Goal: Answer question/provide support: Share knowledge or assist other users

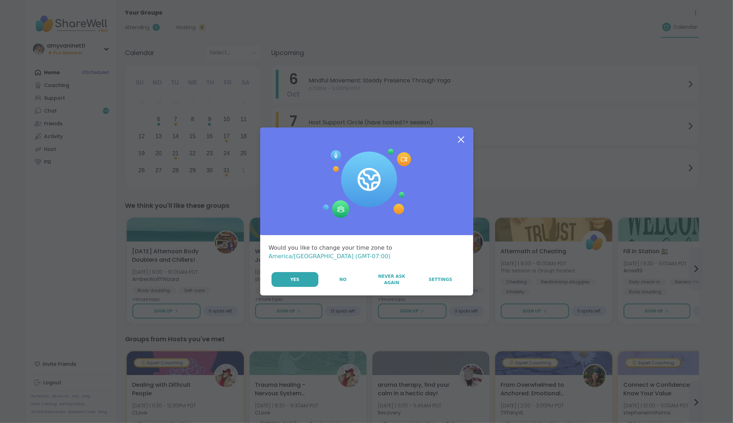
click at [461, 141] on icon at bounding box center [461, 139] width 13 height 13
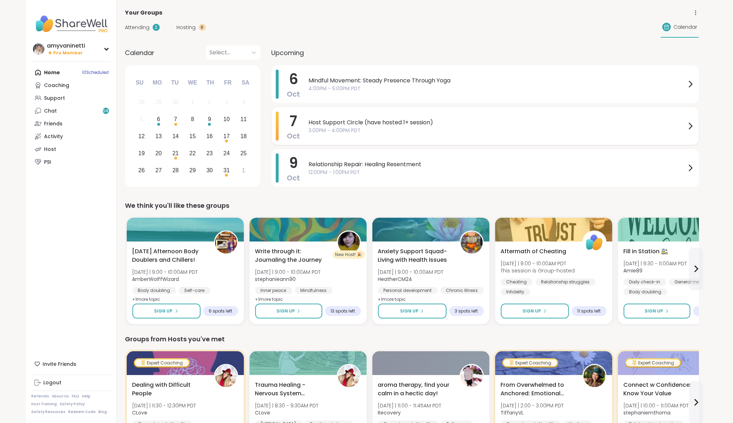
click at [418, 121] on span "Host Support Circle (have hosted 1+ session)" at bounding box center [497, 122] width 377 height 9
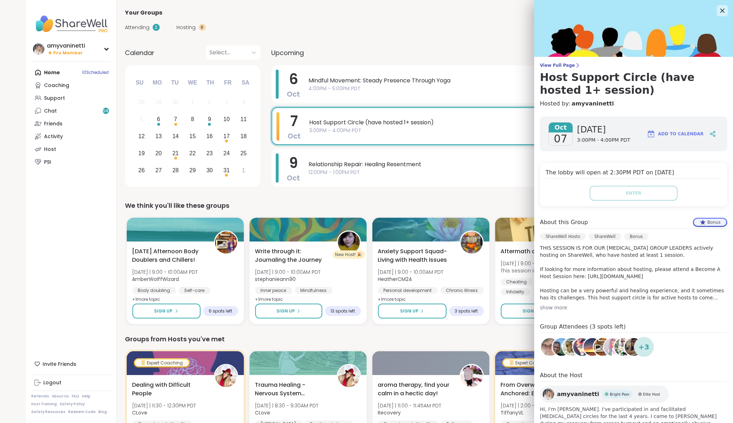
scroll to position [34, 0]
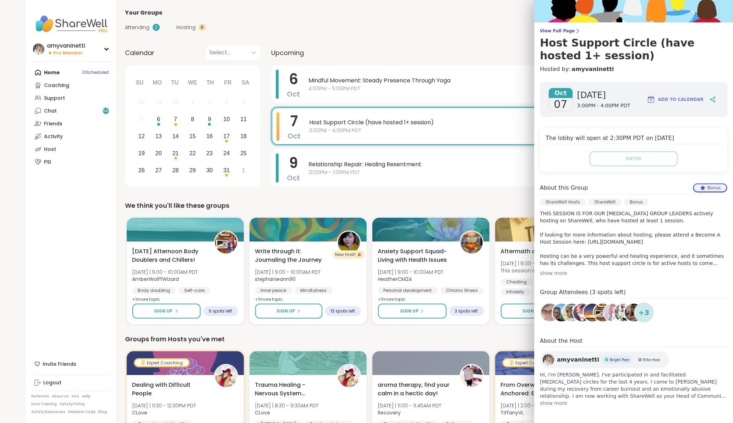
click at [684, 100] on span "Add to Calendar" at bounding box center [680, 99] width 45 height 6
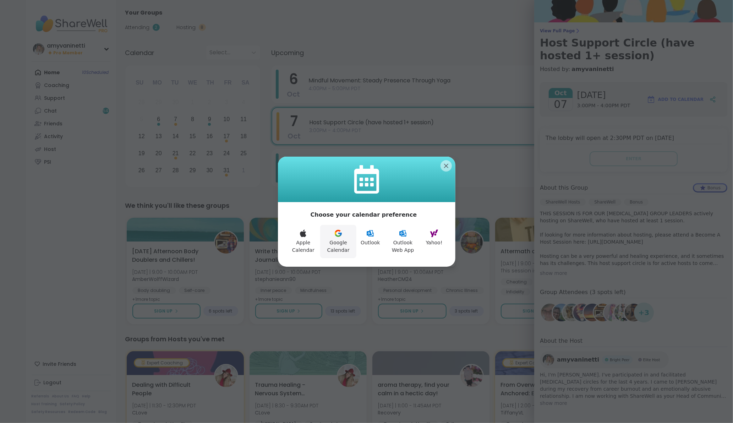
click at [340, 239] on button "Google Calendar" at bounding box center [338, 241] width 36 height 33
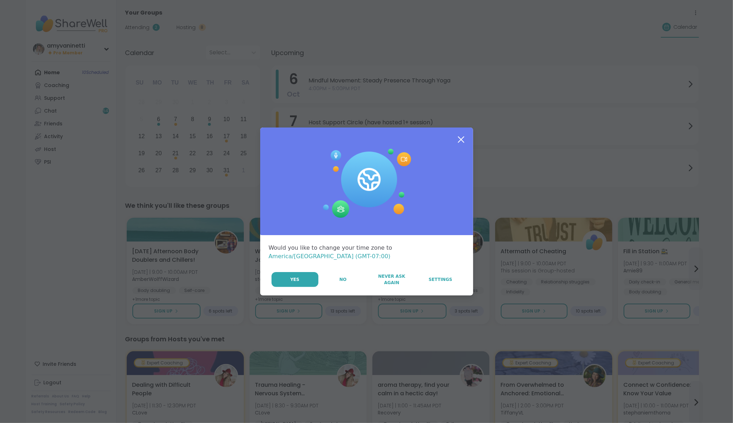
click at [463, 141] on icon at bounding box center [461, 139] width 13 height 13
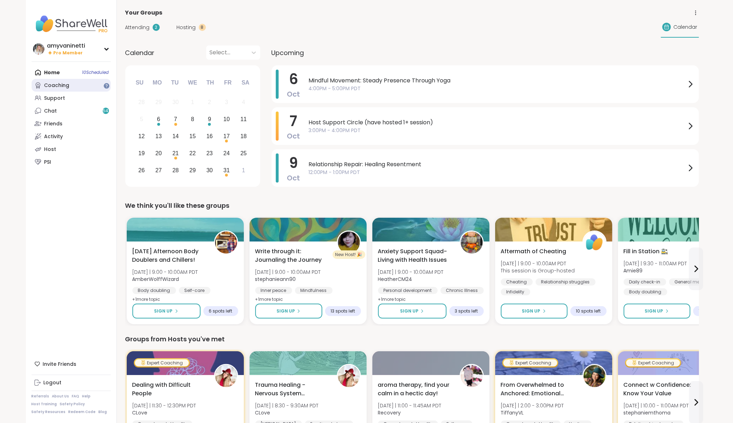
click at [82, 87] on link "Coaching" at bounding box center [71, 85] width 79 height 13
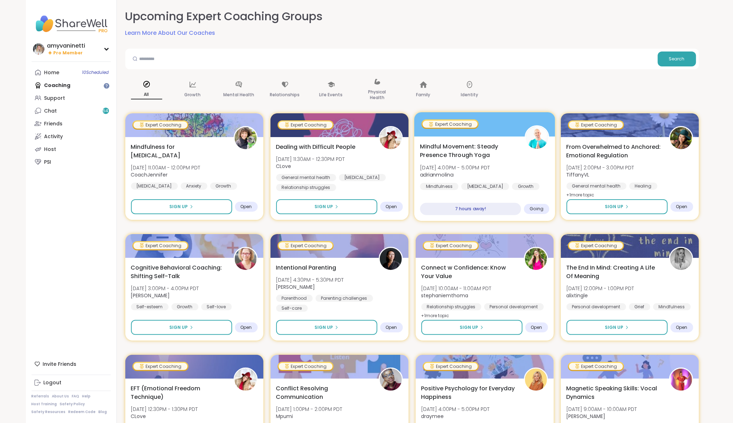
click at [464, 146] on span "Mindful Movement: Steady Presence Through Yoga" at bounding box center [468, 150] width 97 height 17
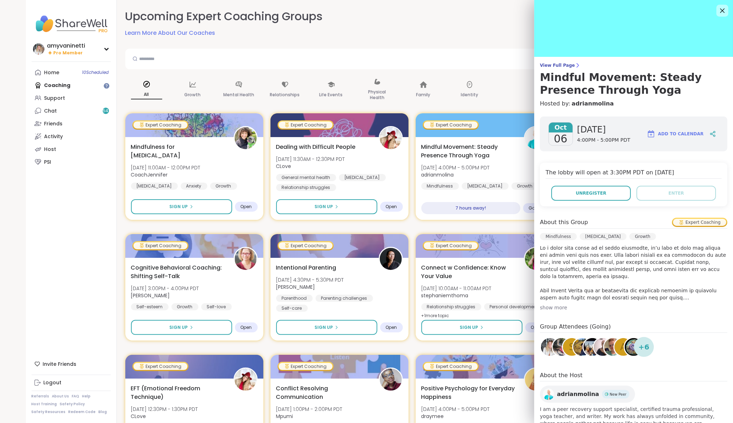
click at [725, 9] on icon at bounding box center [722, 10] width 9 height 9
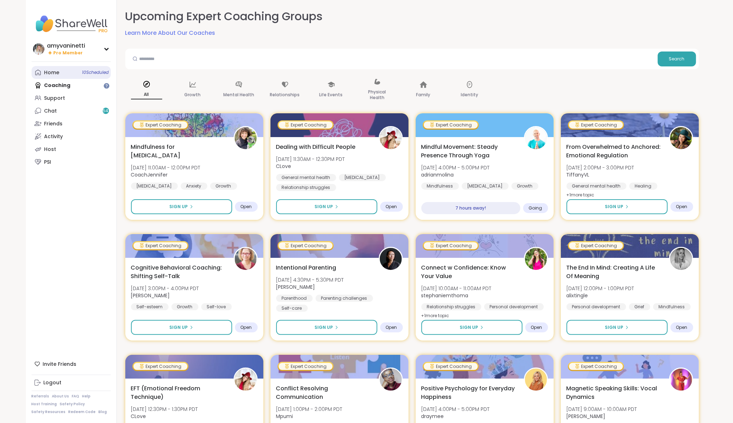
click at [50, 71] on div "Home 10 Scheduled" at bounding box center [51, 72] width 15 height 7
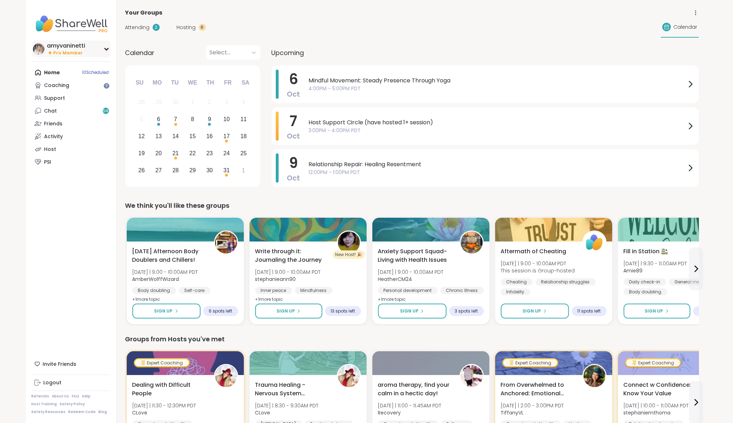
click at [99, 48] on div "amyvaninetti Pro Member" at bounding box center [71, 48] width 79 height 17
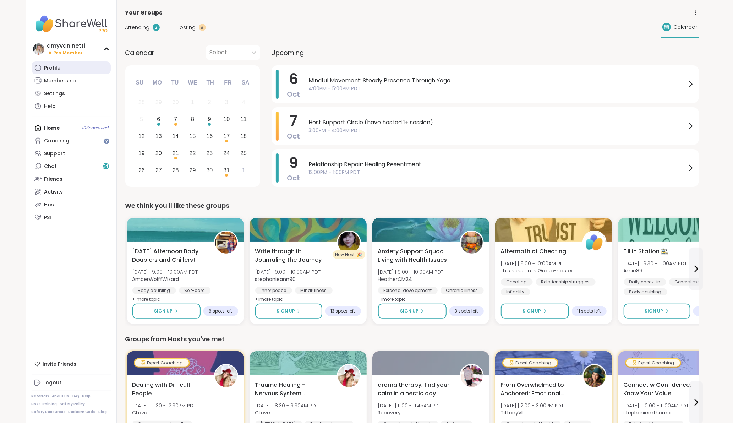
click at [67, 67] on link "Profile" at bounding box center [71, 67] width 79 height 13
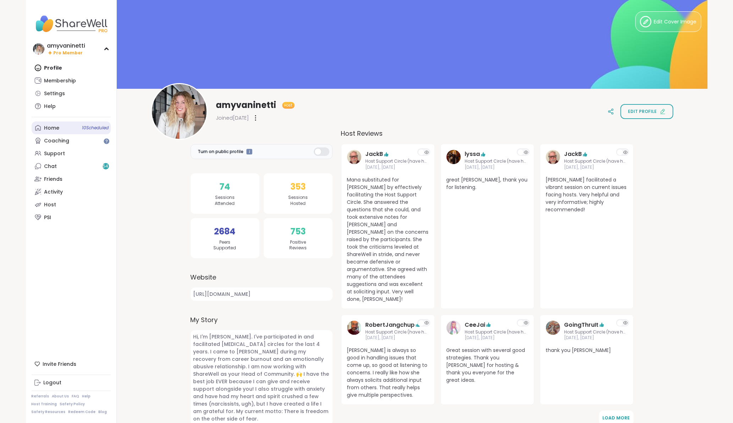
click at [56, 125] on div "Home 10 Scheduled" at bounding box center [51, 128] width 15 height 7
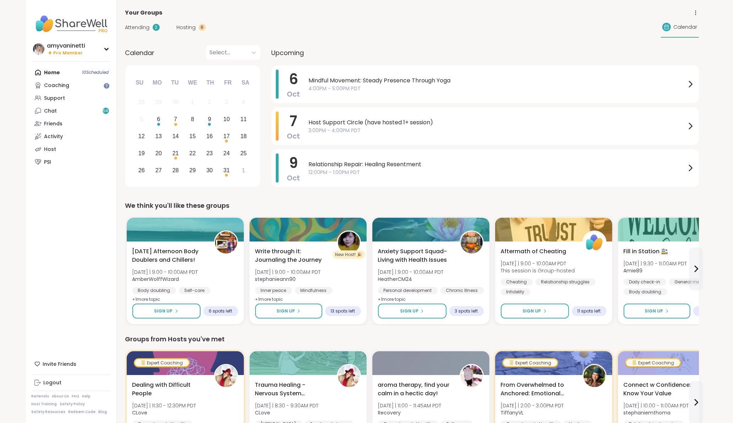
click at [189, 26] on span "Hosting" at bounding box center [186, 27] width 19 height 7
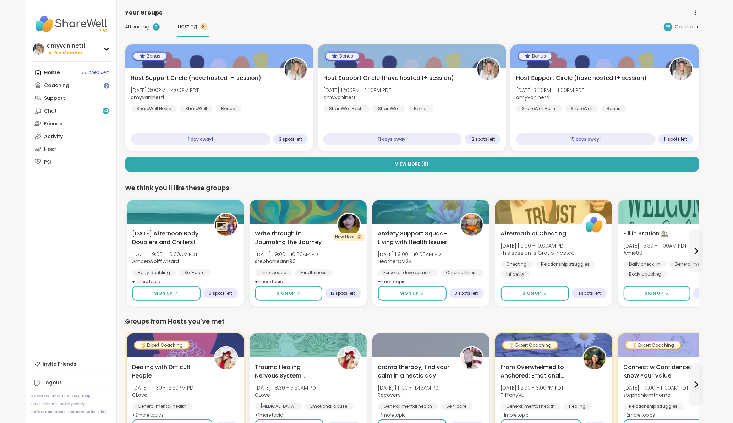
click at [141, 27] on span "Attending" at bounding box center [137, 26] width 25 height 7
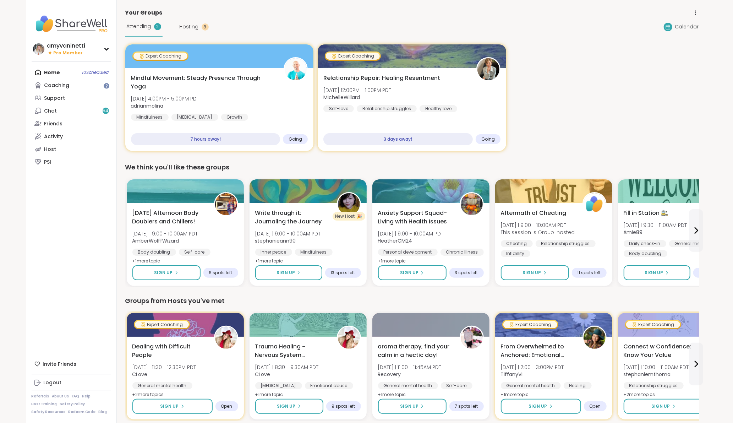
click at [53, 72] on div "Home 10 Scheduled Coaching Support Chat 54 Friends Activity Host PSI" at bounding box center [71, 117] width 79 height 102
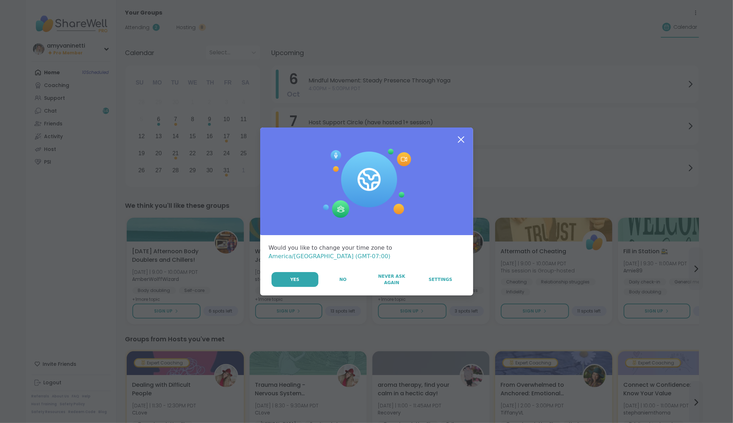
click at [464, 143] on icon at bounding box center [461, 139] width 13 height 13
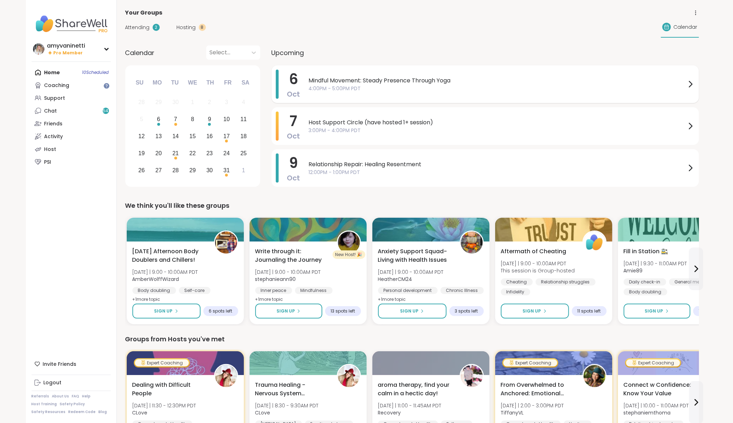
click at [379, 79] on span "Mindful Movement: Steady Presence Through Yoga" at bounding box center [497, 80] width 377 height 9
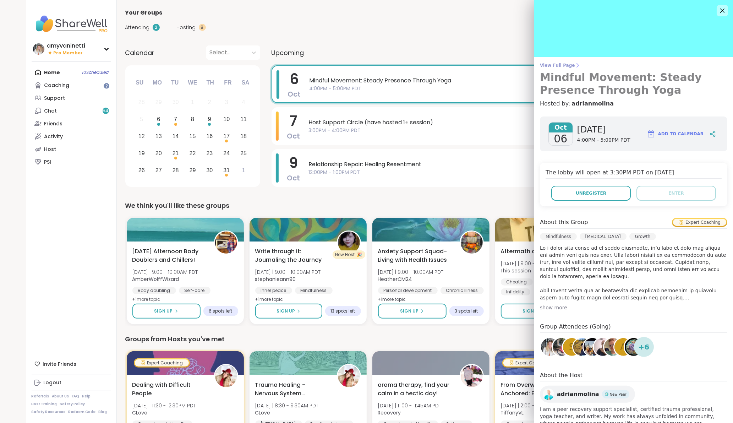
click at [557, 66] on span "View Full Page" at bounding box center [633, 65] width 187 height 6
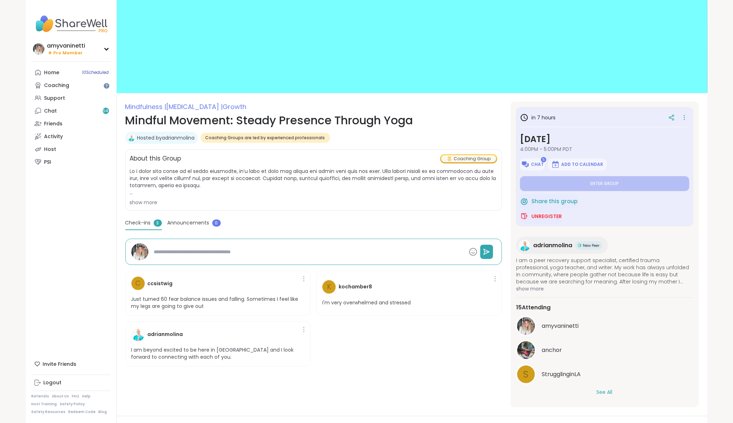
click at [605, 389] on button "See All" at bounding box center [605, 391] width 16 height 7
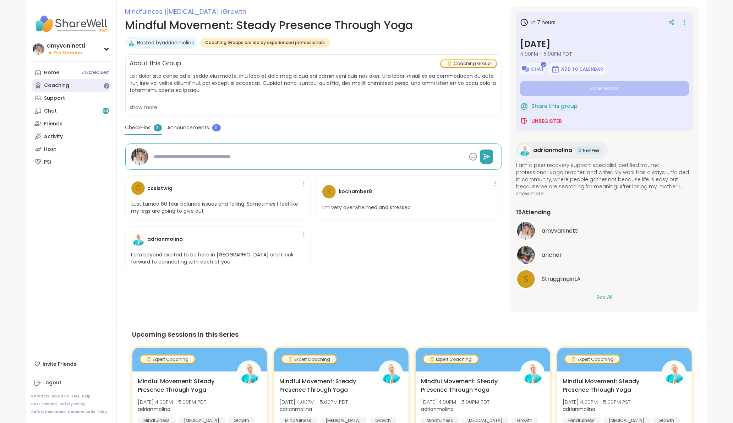
click at [64, 85] on div "Coaching" at bounding box center [56, 85] width 25 height 7
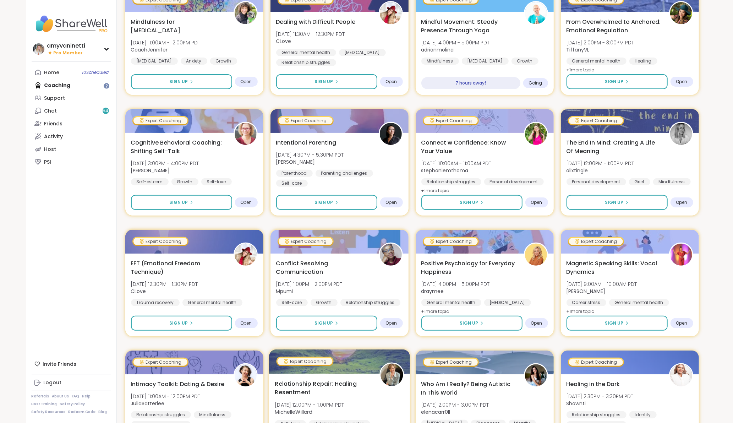
scroll to position [38, 0]
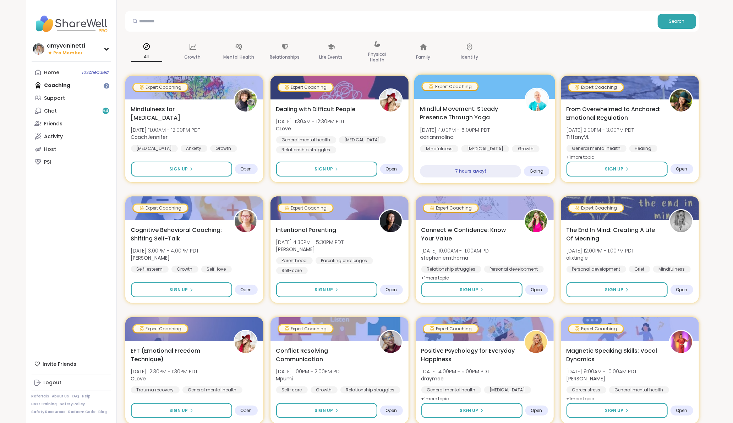
click at [462, 109] on span "Mindful Movement: Steady Presence Through Yoga" at bounding box center [468, 112] width 97 height 17
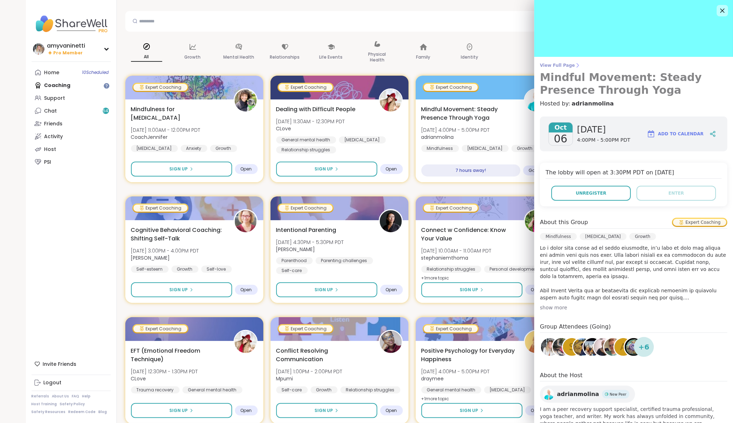
click at [562, 64] on span "View Full Page" at bounding box center [633, 65] width 187 height 6
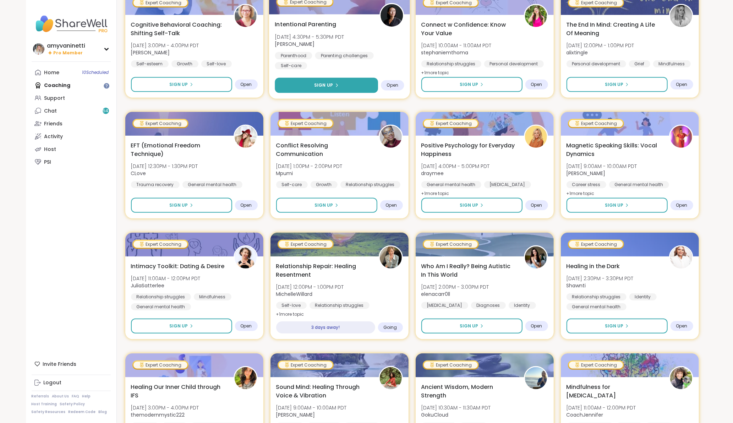
scroll to position [260, 0]
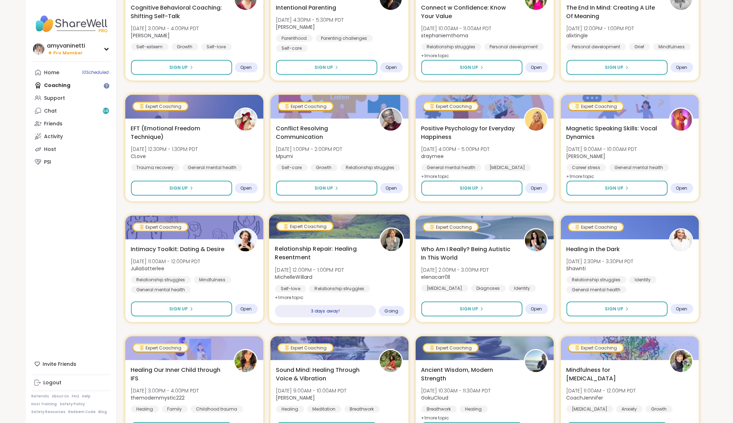
click at [322, 247] on span "Relationship Repair: Healing Resentment" at bounding box center [323, 252] width 97 height 17
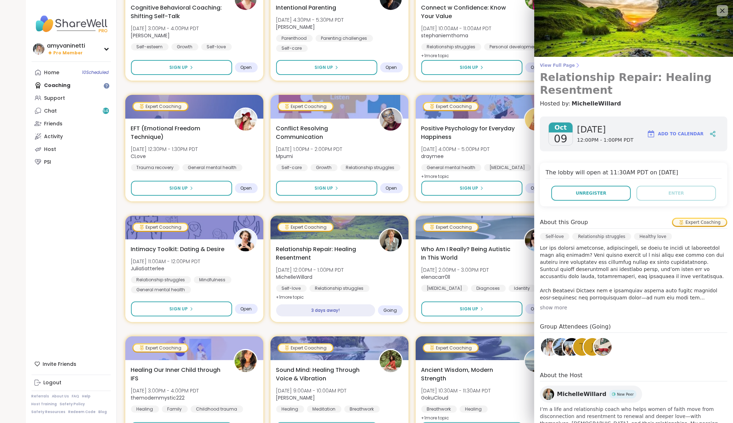
click at [565, 65] on span "View Full Page" at bounding box center [633, 65] width 187 height 6
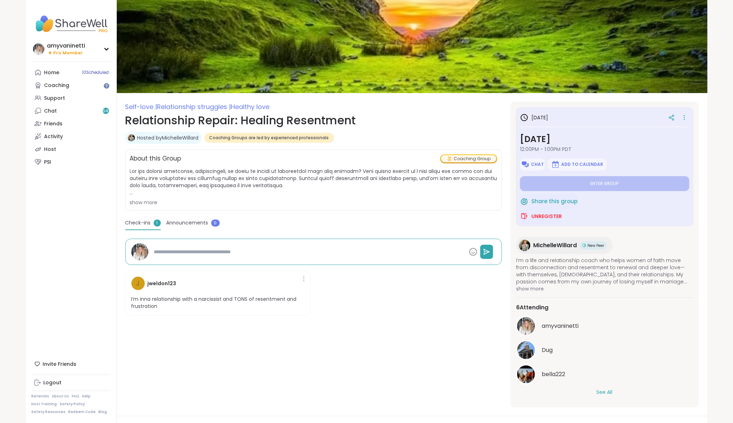
click at [606, 391] on button "See All" at bounding box center [605, 391] width 16 height 7
click at [192, 186] on span "https://www.heartmindsoulcoach.com/ 📸 Instagram: @heartmindsoulcoach" at bounding box center [314, 182] width 368 height 28
type textarea "*"
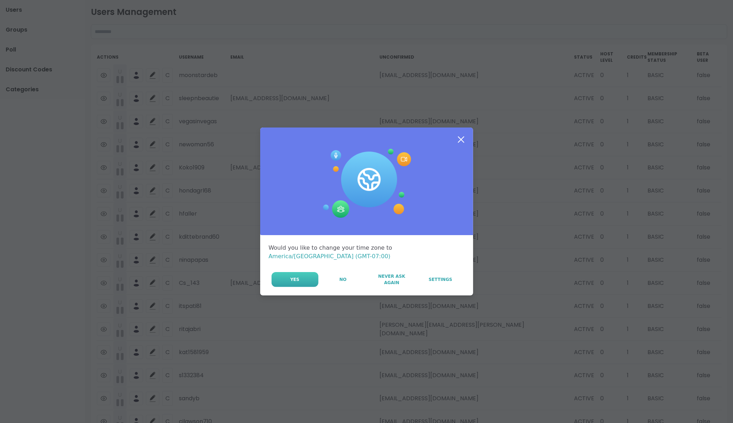
click at [294, 276] on span "Yes" at bounding box center [294, 279] width 9 height 6
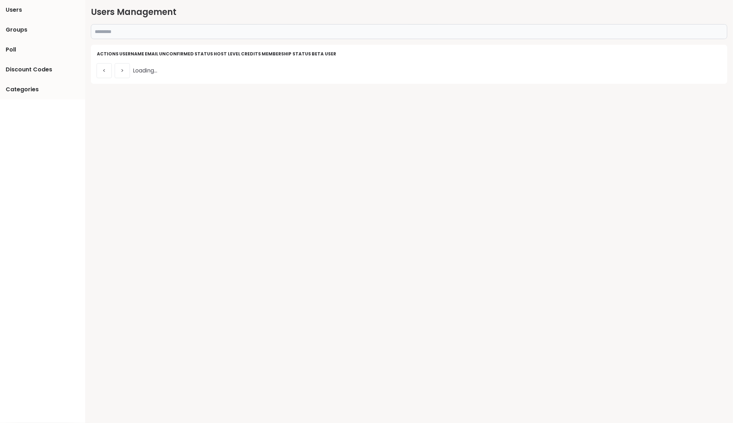
click at [166, 29] on input "text" at bounding box center [409, 31] width 637 height 15
paste input "*******"
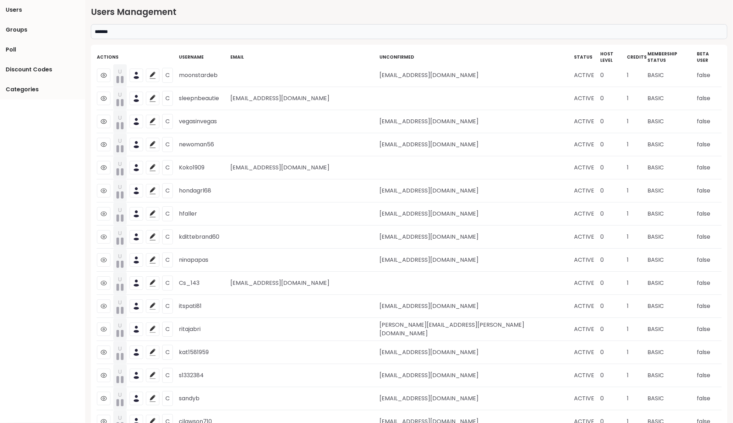
type input "*******"
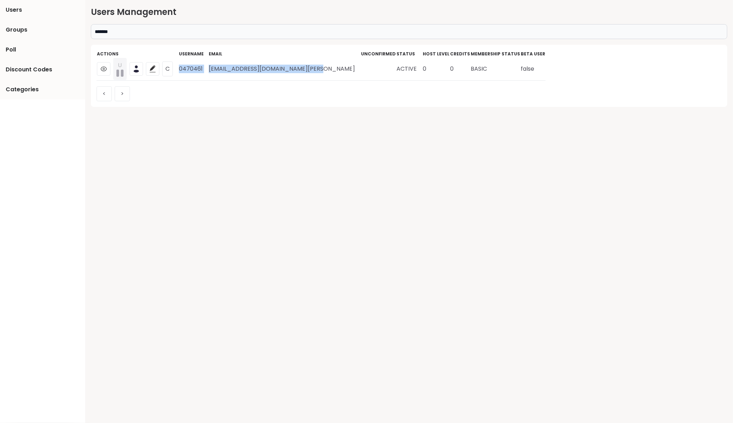
drag, startPoint x: 308, startPoint y: 67, endPoint x: 178, endPoint y: 68, distance: 130.0
click at [178, 68] on tr "U C 0470461 [EMAIL_ADDRESS][DOMAIN_NAME][PERSON_NAME] ACTIVE 0 0 BASIC false" at bounding box center [321, 69] width 449 height 23
copy tr "0470461 [EMAIL_ADDRESS][DOMAIN_NAME][PERSON_NAME]"
click at [153, 71] on icon at bounding box center [152, 68] width 7 height 7
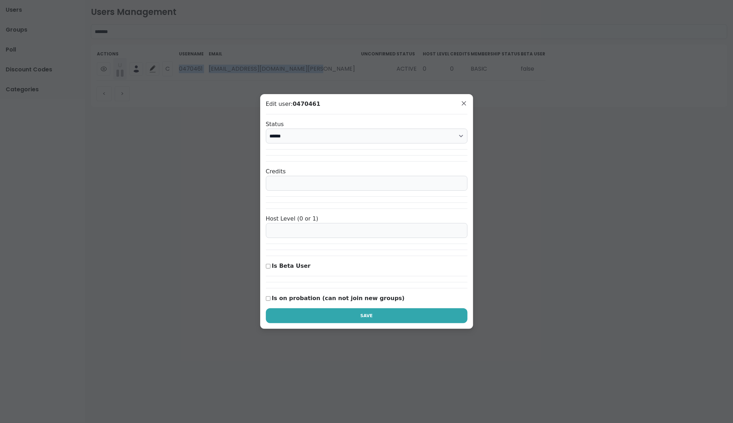
click at [314, 137] on select "****** ********* ******" at bounding box center [367, 136] width 202 height 15
select select "*********"
click at [266, 129] on select "****** ********* ******" at bounding box center [367, 136] width 202 height 15
click at [364, 314] on span "Save" at bounding box center [366, 315] width 12 height 6
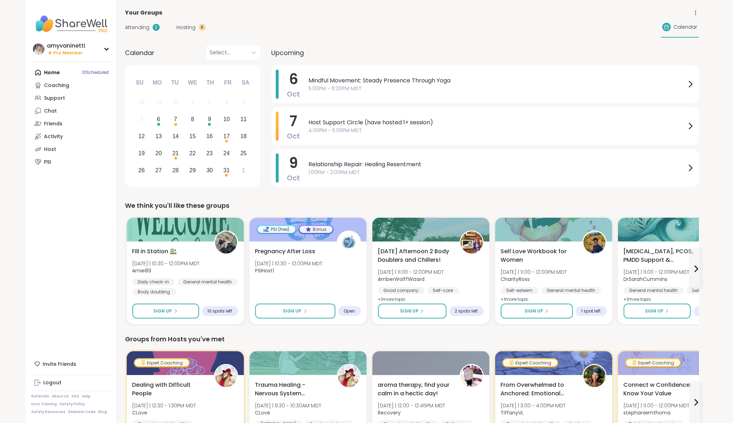
click at [331, 120] on span "Host Support Circle (have hosted 1+ session)" at bounding box center [497, 122] width 377 height 9
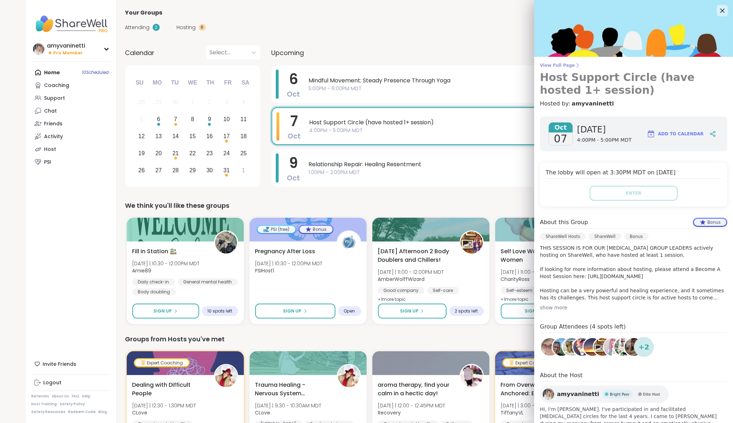
click at [565, 64] on span "View Full Page" at bounding box center [633, 65] width 187 height 6
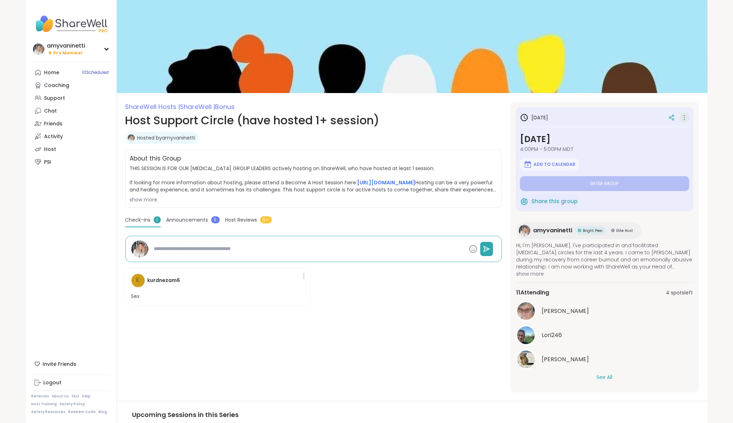
click at [686, 116] on icon at bounding box center [684, 118] width 7 height 10
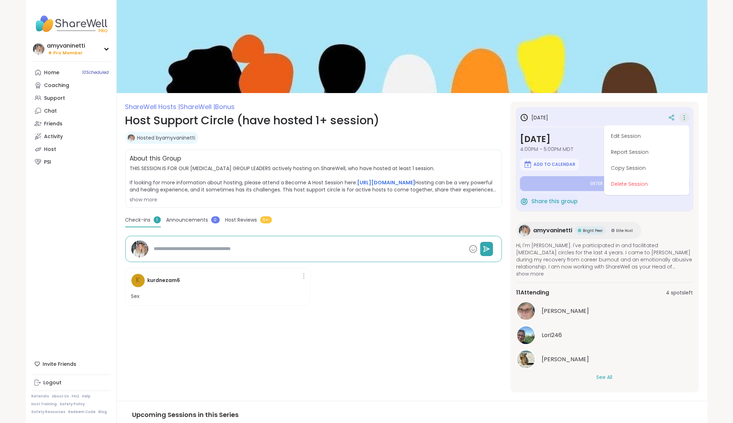
click at [567, 56] on img at bounding box center [412, 46] width 591 height 93
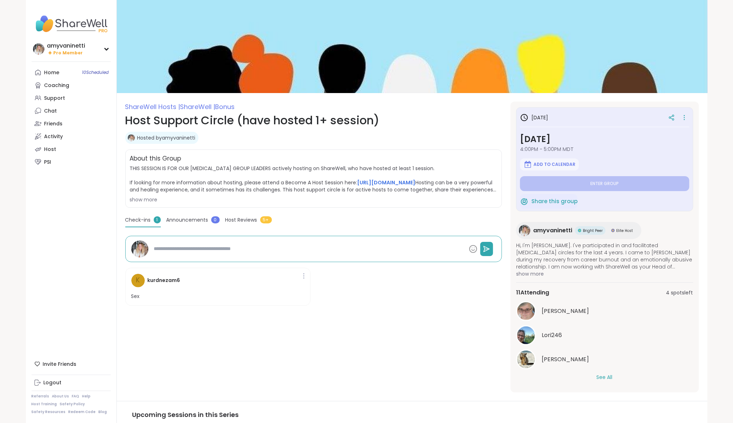
click at [610, 80] on img at bounding box center [412, 46] width 591 height 93
click at [600, 376] on button "See All" at bounding box center [605, 377] width 16 height 7
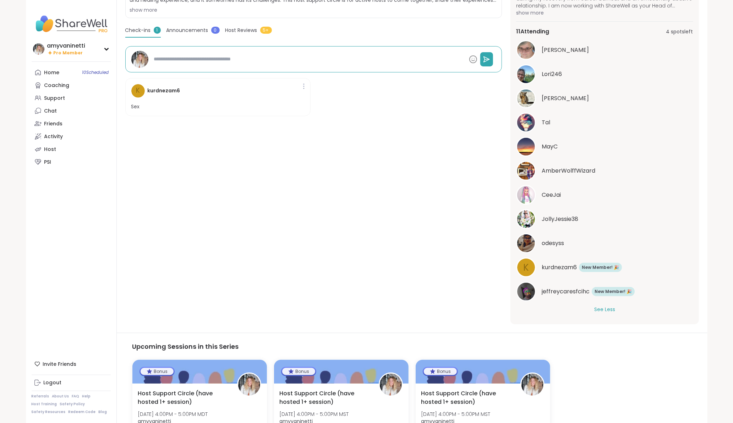
scroll to position [222, 0]
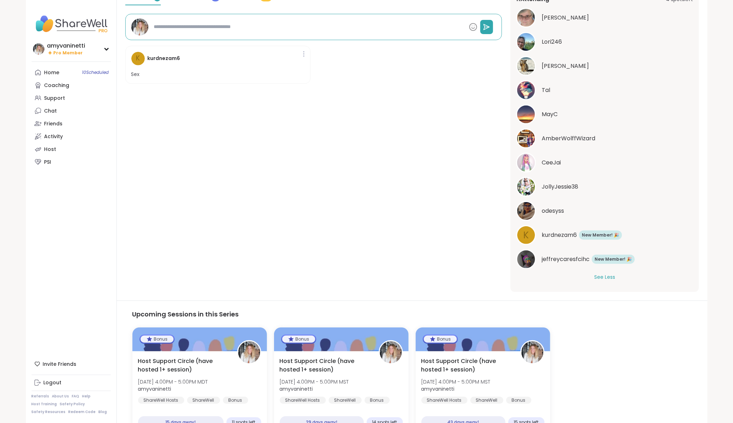
click at [558, 187] on span "JollyJessie38" at bounding box center [560, 187] width 37 height 9
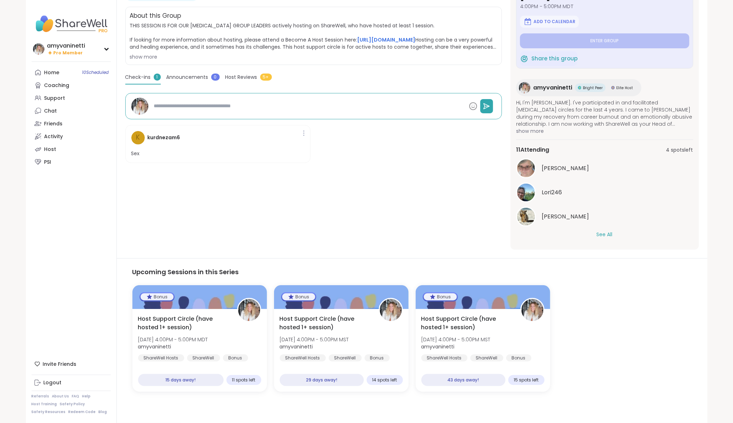
type textarea "*"
